Goal: Information Seeking & Learning: Understand process/instructions

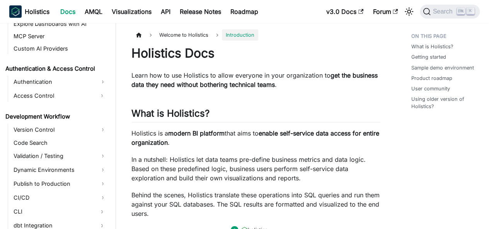
scroll to position [426, 0]
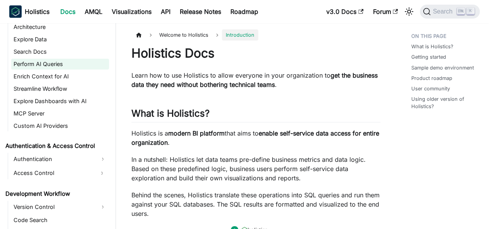
click at [44, 65] on link "Perform AI Queries" at bounding box center [60, 64] width 98 height 11
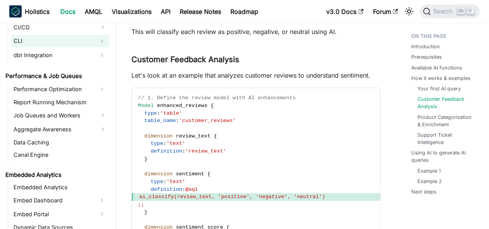
scroll to position [696, 0]
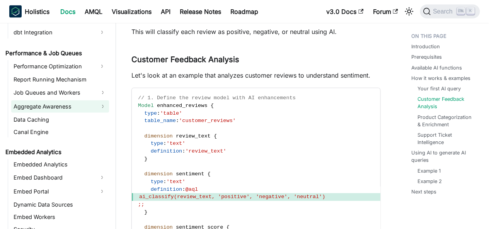
click at [52, 108] on link "Aggregate Awareness" at bounding box center [60, 107] width 98 height 12
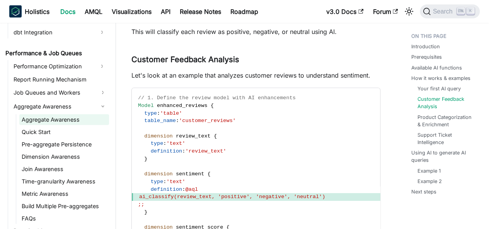
click at [52, 118] on link "Aggregate Awareness" at bounding box center [64, 120] width 90 height 11
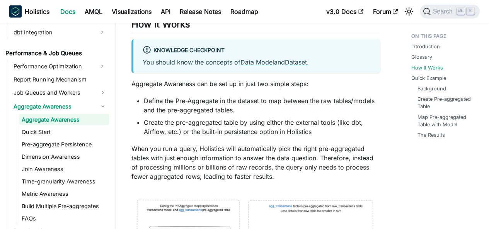
scroll to position [967, 0]
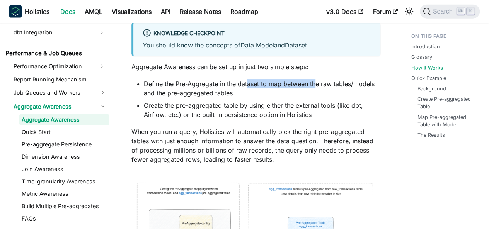
drag, startPoint x: 249, startPoint y: 85, endPoint x: 316, endPoint y: 79, distance: 67.6
click at [316, 79] on li "Define the Pre-Aggregate in the dataset to map between the raw tables/models an…" at bounding box center [262, 88] width 237 height 19
click at [257, 95] on li "Define the Pre-Aggregate in the dataset to map between the raw tables/models an…" at bounding box center [262, 88] width 237 height 19
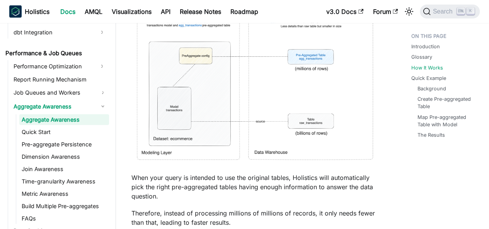
scroll to position [1161, 0]
